Goal: Information Seeking & Learning: Learn about a topic

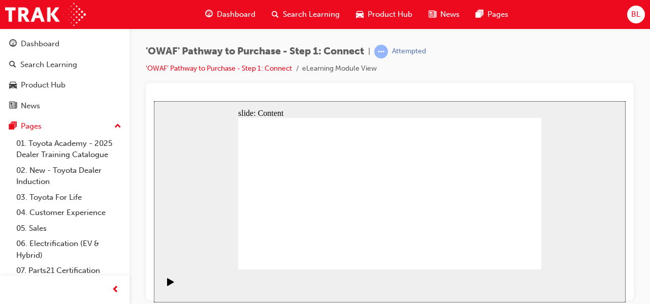
scroll to position [51, 0]
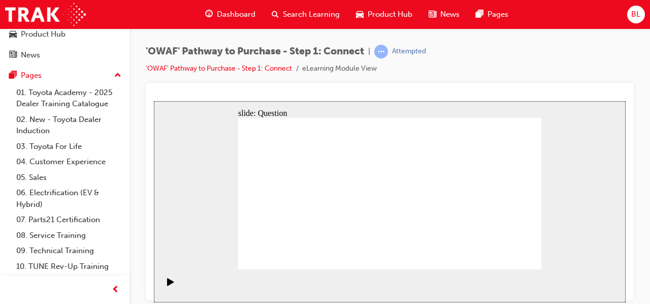
drag, startPoint x: 323, startPoint y: 245, endPoint x: 470, endPoint y: 144, distance: 178.0
drag, startPoint x: 370, startPoint y: 233, endPoint x: 509, endPoint y: 158, distance: 157.8
drag, startPoint x: 348, startPoint y: 203, endPoint x: 518, endPoint y: 195, distance: 170.9
drag, startPoint x: 385, startPoint y: 208, endPoint x: 496, endPoint y: 235, distance: 114.6
drag, startPoint x: 286, startPoint y: 247, endPoint x: 429, endPoint y: 164, distance: 165.3
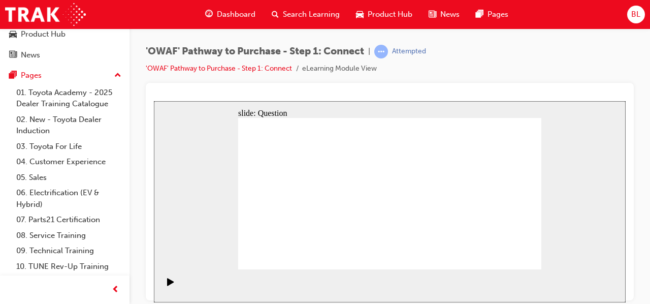
drag, startPoint x: 496, startPoint y: 232, endPoint x: 455, endPoint y: 232, distance: 41.2
drag, startPoint x: 524, startPoint y: 197, endPoint x: 501, endPoint y: 233, distance: 42.8
drag, startPoint x: 328, startPoint y: 205, endPoint x: 481, endPoint y: 191, distance: 153.6
drag, startPoint x: 266, startPoint y: 208, endPoint x: 414, endPoint y: 202, distance: 148.0
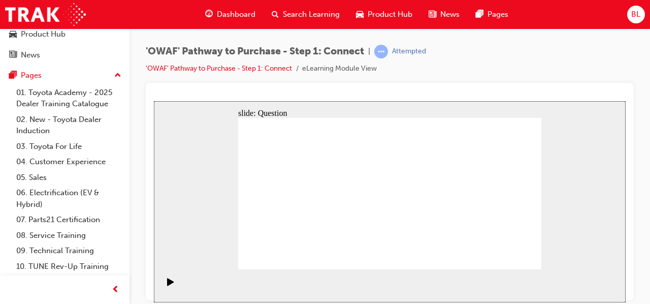
drag, startPoint x: 492, startPoint y: 212, endPoint x: 407, endPoint y: 221, distance: 85.8
drag, startPoint x: 491, startPoint y: 215, endPoint x: 311, endPoint y: 219, distance: 179.4
drag, startPoint x: 488, startPoint y: 211, endPoint x: 395, endPoint y: 217, distance: 92.7
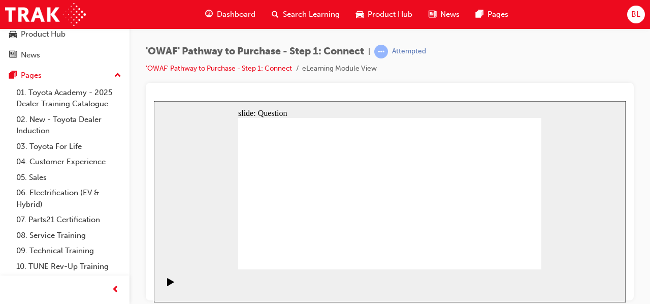
drag, startPoint x: 485, startPoint y: 210, endPoint x: 405, endPoint y: 220, distance: 80.3
drag, startPoint x: 496, startPoint y: 224, endPoint x: 422, endPoint y: 224, distance: 74.2
drag, startPoint x: 490, startPoint y: 212, endPoint x: 324, endPoint y: 220, distance: 166.3
drag, startPoint x: 476, startPoint y: 211, endPoint x: 307, endPoint y: 221, distance: 169.5
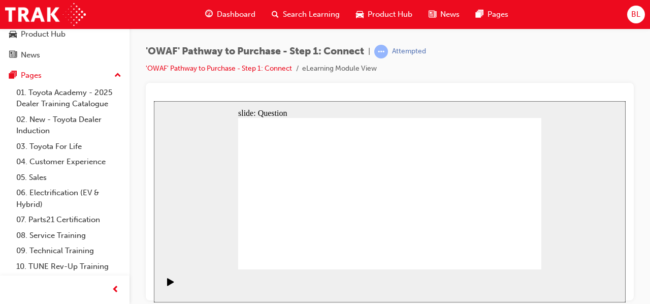
drag, startPoint x: 507, startPoint y: 222, endPoint x: 331, endPoint y: 234, distance: 176.8
radio input "false"
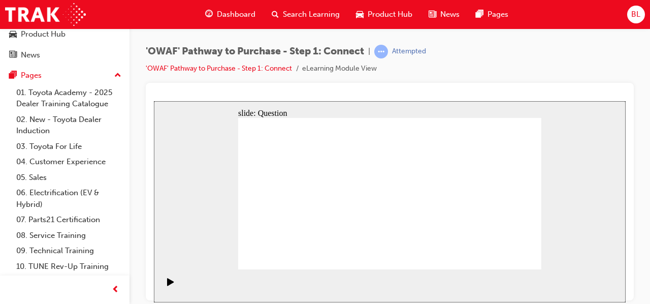
radio input "false"
radio input "true"
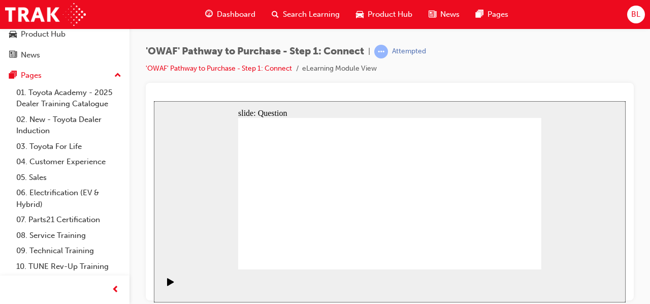
checkbox input "true"
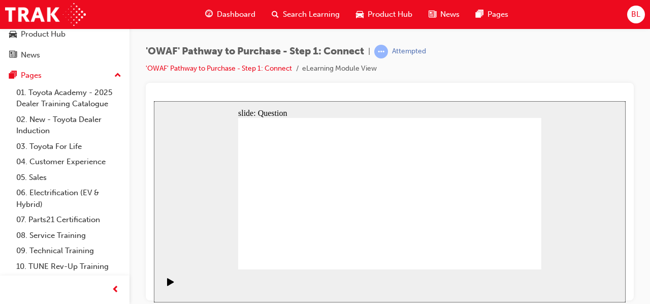
checkbox input "true"
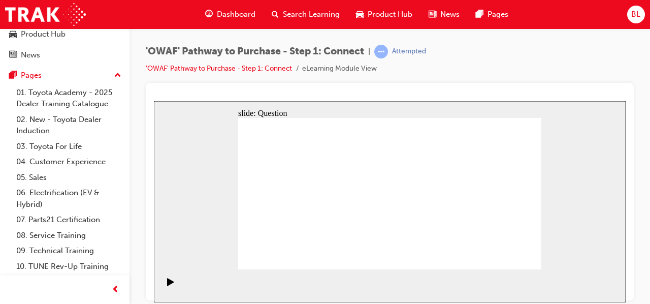
checkbox input "false"
checkbox input "true"
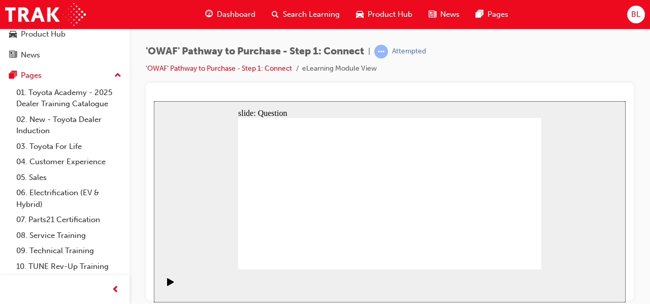
drag, startPoint x: 390, startPoint y: 191, endPoint x: 439, endPoint y: 222, distance: 57.8
drag, startPoint x: 451, startPoint y: 205, endPoint x: 451, endPoint y: 212, distance: 7.6
checkbox input "false"
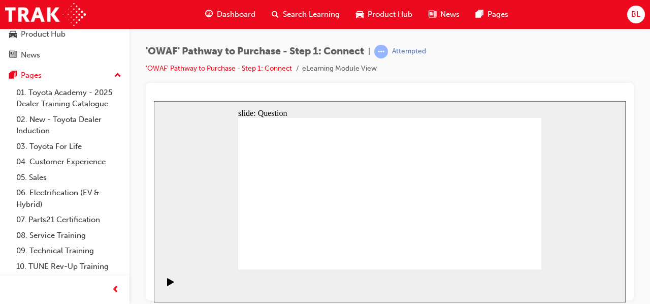
checkbox input "true"
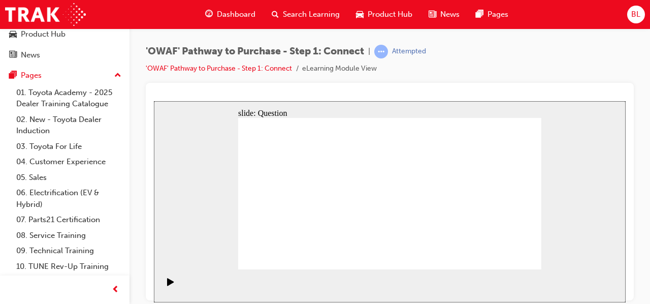
checkbox input "false"
checkbox input "true"
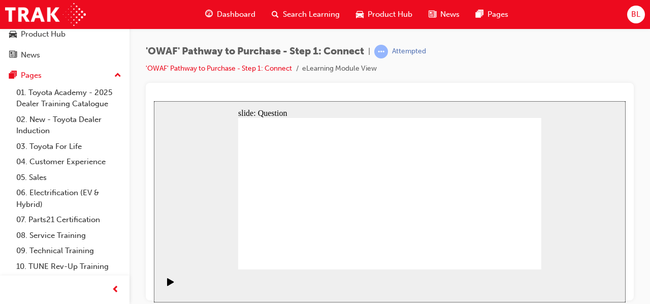
checkbox input "false"
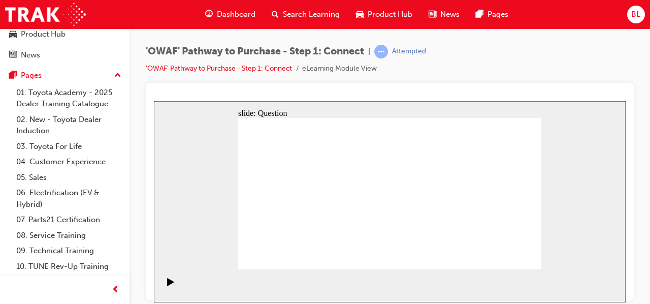
checkbox input "true"
drag, startPoint x: 312, startPoint y: 237, endPoint x: 415, endPoint y: 170, distance: 122.8
drag, startPoint x: 367, startPoint y: 255, endPoint x: 481, endPoint y: 174, distance: 139.6
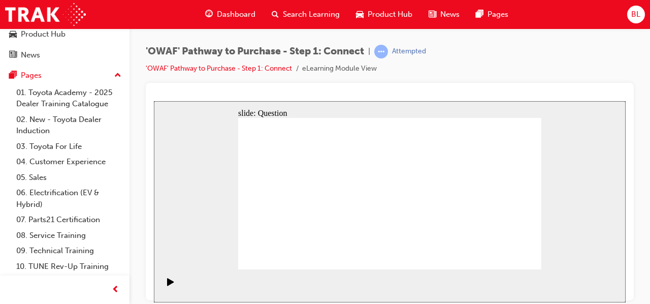
drag, startPoint x: 419, startPoint y: 242, endPoint x: 299, endPoint y: 191, distance: 130.9
drag, startPoint x: 472, startPoint y: 222, endPoint x: 376, endPoint y: 188, distance: 102.4
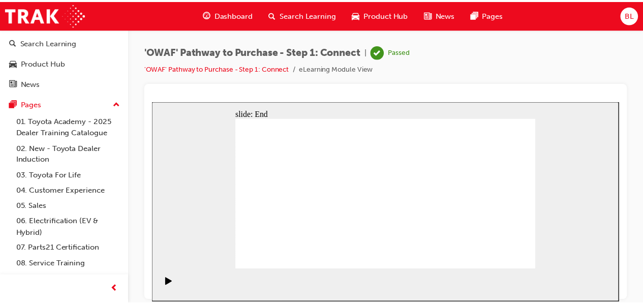
scroll to position [0, 0]
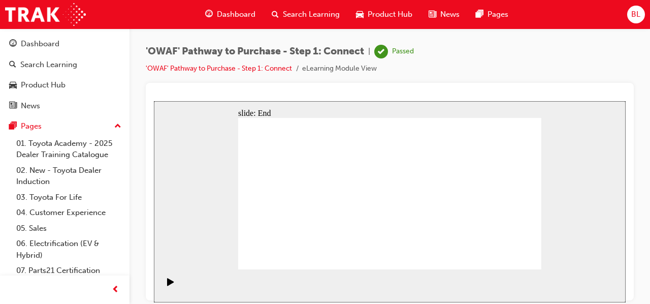
click at [306, 12] on span "Search Learning" at bounding box center [311, 15] width 57 height 12
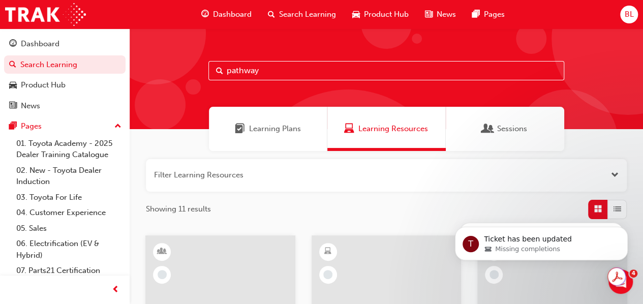
click at [283, 72] on input "pathway" at bounding box center [386, 70] width 356 height 19
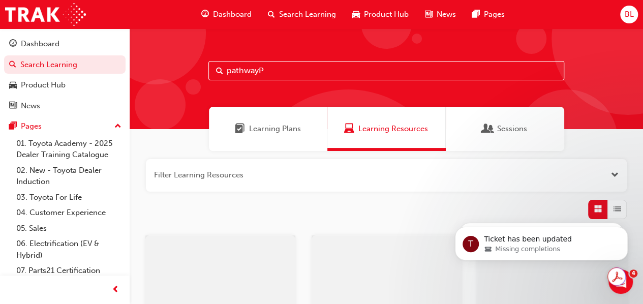
type input "pathway"
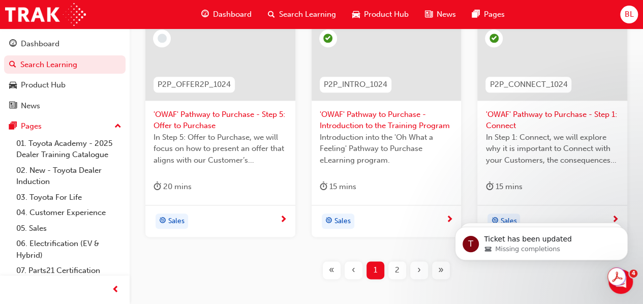
scroll to position [546, 0]
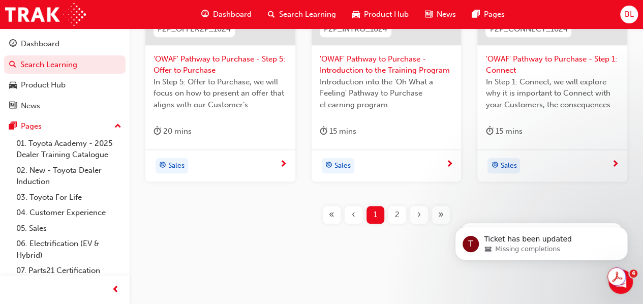
click at [395, 215] on span "2" at bounding box center [397, 215] width 5 height 12
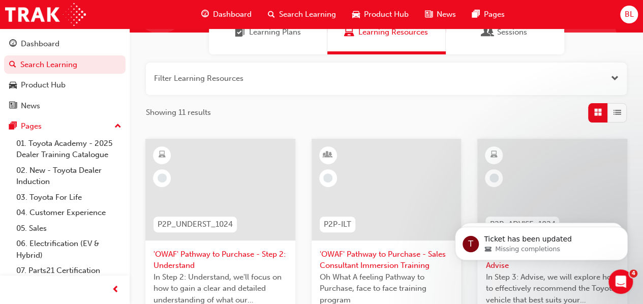
scroll to position [88, 0]
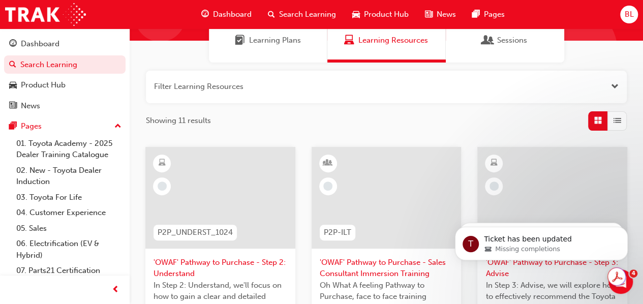
click at [193, 261] on span "'OWAF' Pathway to Purchase - Step 2: Understand" at bounding box center [220, 268] width 134 height 23
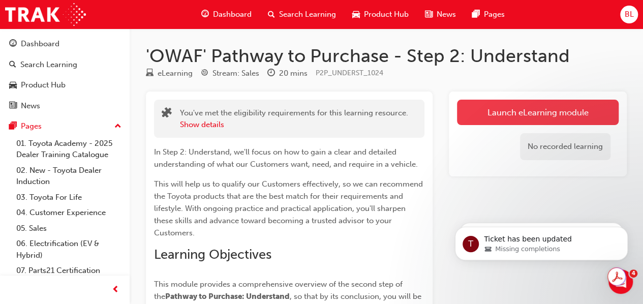
click at [524, 111] on link "Launch eLearning module" at bounding box center [538, 112] width 162 height 25
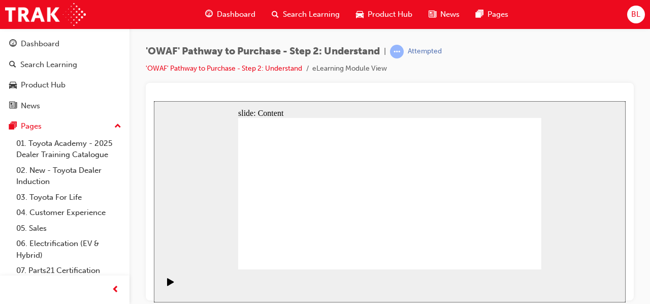
drag, startPoint x: 506, startPoint y: 263, endPoint x: 516, endPoint y: 256, distance: 11.7
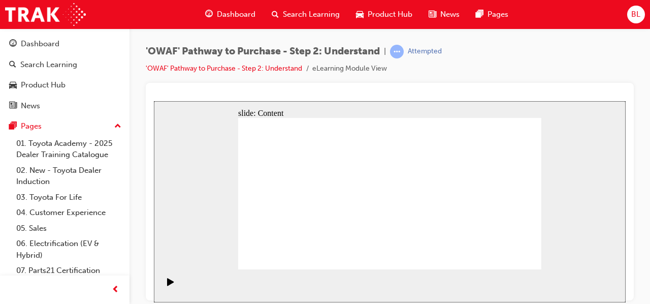
click at [564, 220] on div "slide: Content Rectangle 2 Rectangle Rectangle Rectangle 6 [PERSON_NAME] & [PER…" at bounding box center [390, 201] width 472 height 201
click at [574, 221] on div "slide: Content Rectangle 2 Rectangle Rectangle Rectangle 6 [PERSON_NAME] & [PER…" at bounding box center [390, 201] width 472 height 201
click at [583, 203] on div "slide: Content Rectangle 2 Rectangle Rectangle Rectangle 6 John & Margaret Grey…" at bounding box center [390, 201] width 472 height 201
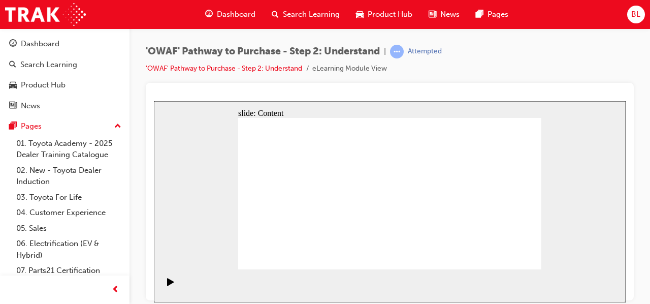
click at [584, 206] on div "slide: Content Rectangle 2 Rectangle Rectangle 6 Helen & Steve Young Family Gro…" at bounding box center [390, 201] width 472 height 201
click at [580, 205] on div "slide: Content Rectangle 2 Rectangle Rectangle 6 Helen & Steve Young Family Gro…" at bounding box center [390, 201] width 472 height 201
click at [585, 208] on div "slide: Content Rectangle 2 Rectangle Rectangle 6 Helen & Steve Young Family Gro…" at bounding box center [390, 201] width 472 height 201
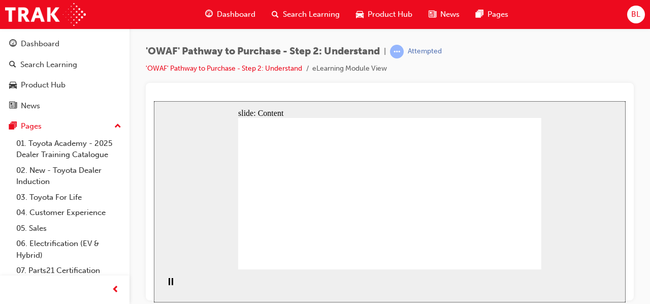
drag, startPoint x: 577, startPoint y: 200, endPoint x: 569, endPoint y: 202, distance: 8.4
click at [570, 201] on div "slide: Content Rectangle 2 Rectangle Rectangle 6 Helen & Steve Young Family Gro…" at bounding box center [390, 201] width 472 height 201
click at [580, 211] on div "slide: Content Rectangle 2 Rectangle Rectangle 6 Helen & Steve Young Family Gro…" at bounding box center [390, 201] width 472 height 201
click at [586, 210] on div "slide: Content Rectangle 2 Rectangle Rectangle 6 Helen & Steve Young Family Gro…" at bounding box center [390, 201] width 472 height 201
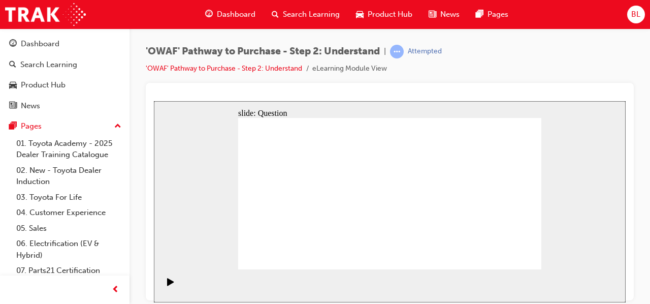
drag, startPoint x: 483, startPoint y: 207, endPoint x: 394, endPoint y: 212, distance: 89.1
drag, startPoint x: 500, startPoint y: 209, endPoint x: 334, endPoint y: 216, distance: 165.8
drag, startPoint x: 493, startPoint y: 225, endPoint x: 308, endPoint y: 234, distance: 184.7
drag, startPoint x: 493, startPoint y: 220, endPoint x: 393, endPoint y: 222, distance: 99.6
drag, startPoint x: 480, startPoint y: 220, endPoint x: 415, endPoint y: 223, distance: 65.1
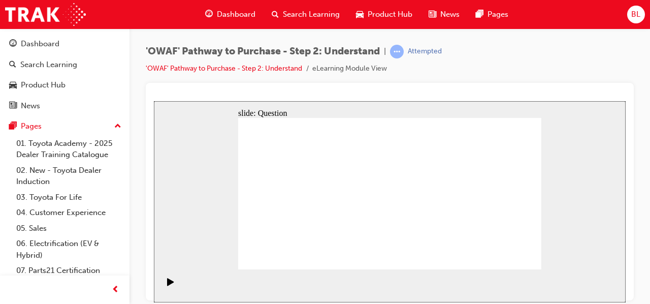
drag, startPoint x: 489, startPoint y: 211, endPoint x: 303, endPoint y: 207, distance: 185.5
drag, startPoint x: 491, startPoint y: 214, endPoint x: 307, endPoint y: 217, distance: 184.0
drag, startPoint x: 487, startPoint y: 217, endPoint x: 298, endPoint y: 220, distance: 189.6
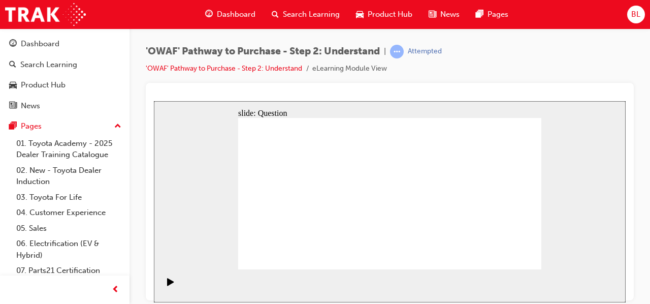
drag, startPoint x: 489, startPoint y: 215, endPoint x: 399, endPoint y: 228, distance: 90.8
drag, startPoint x: 501, startPoint y: 217, endPoint x: 306, endPoint y: 227, distance: 194.9
drag, startPoint x: 492, startPoint y: 214, endPoint x: 298, endPoint y: 221, distance: 194.2
drag, startPoint x: 499, startPoint y: 219, endPoint x: 400, endPoint y: 213, distance: 98.7
drag, startPoint x: 503, startPoint y: 227, endPoint x: 402, endPoint y: 224, distance: 101.2
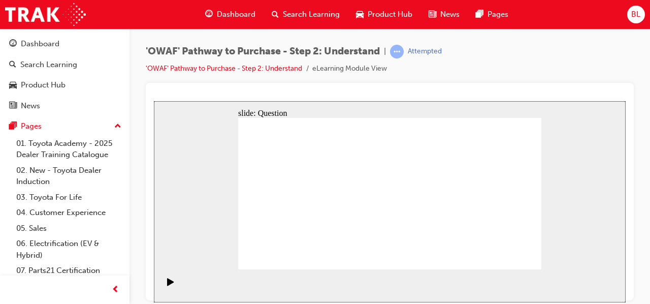
drag, startPoint x: 501, startPoint y: 223, endPoint x: 307, endPoint y: 231, distance: 193.8
drag, startPoint x: 495, startPoint y: 211, endPoint x: 297, endPoint y: 226, distance: 198.2
drag, startPoint x: 487, startPoint y: 217, endPoint x: 322, endPoint y: 216, distance: 165.7
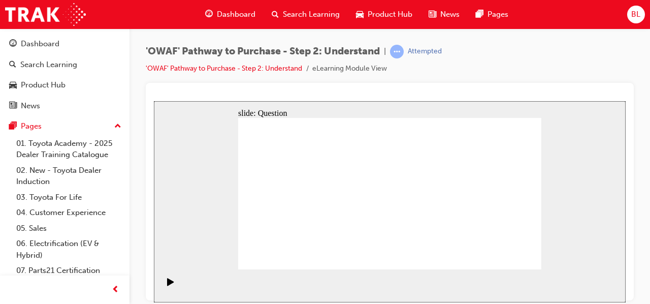
drag, startPoint x: 305, startPoint y: 227, endPoint x: 327, endPoint y: 178, distance: 53.2
drag, startPoint x: 365, startPoint y: 225, endPoint x: 392, endPoint y: 176, distance: 55.7
drag, startPoint x: 415, startPoint y: 257, endPoint x: 448, endPoint y: 180, distance: 83.3
drag, startPoint x: 467, startPoint y: 254, endPoint x: 392, endPoint y: 193, distance: 96.8
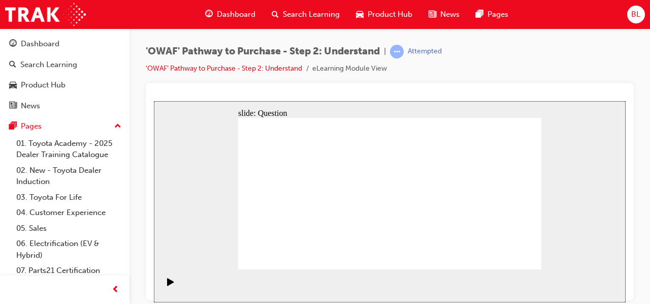
drag, startPoint x: 393, startPoint y: 194, endPoint x: 458, endPoint y: 255, distance: 89.9
drag, startPoint x: 464, startPoint y: 239, endPoint x: 381, endPoint y: 189, distance: 96.6
drag, startPoint x: 384, startPoint y: 176, endPoint x: 353, endPoint y: 225, distance: 57.4
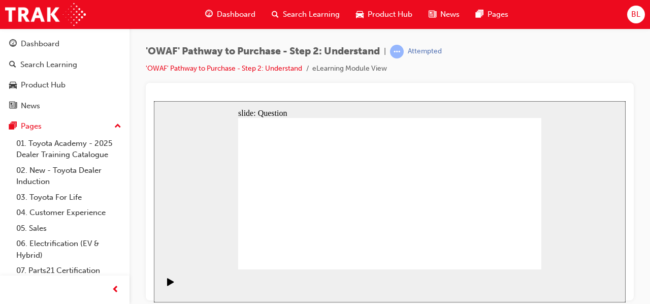
drag, startPoint x: 357, startPoint y: 257, endPoint x: 387, endPoint y: 184, distance: 78.6
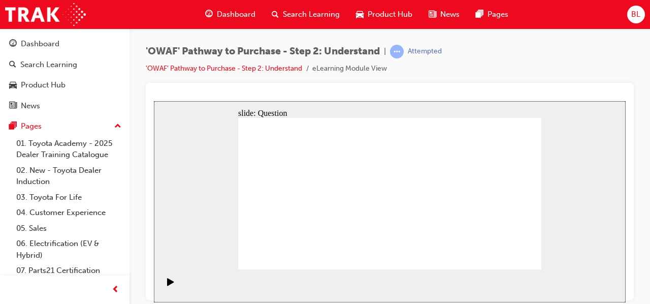
checkbox input "true"
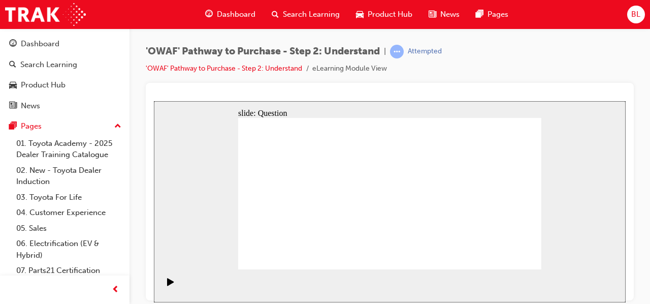
checkbox input "true"
drag, startPoint x: 499, startPoint y: 202, endPoint x: 524, endPoint y: 224, distance: 33.1
checkbox input "true"
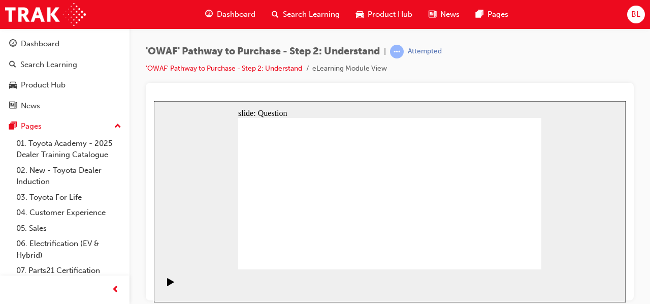
radio input "false"
radio input "true"
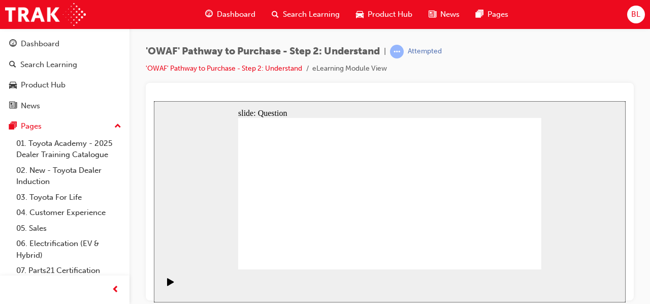
drag, startPoint x: 260, startPoint y: 204, endPoint x: 261, endPoint y: 240, distance: 35.6
drag, startPoint x: 273, startPoint y: 176, endPoint x: 270, endPoint y: 235, distance: 59.1
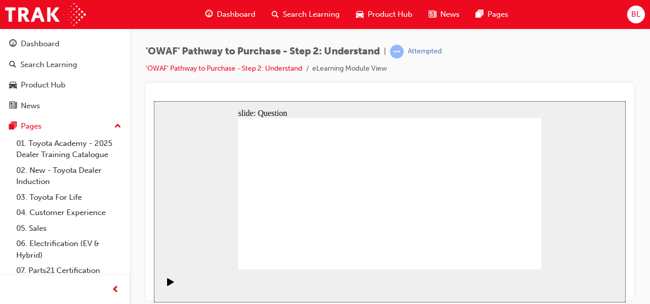
drag, startPoint x: 275, startPoint y: 234, endPoint x: 325, endPoint y: 228, distance: 50.1
drag, startPoint x: 329, startPoint y: 236, endPoint x: 276, endPoint y: 180, distance: 77.3
drag, startPoint x: 510, startPoint y: 178, endPoint x: 358, endPoint y: 236, distance: 162.8
